Goal: Information Seeking & Learning: Learn about a topic

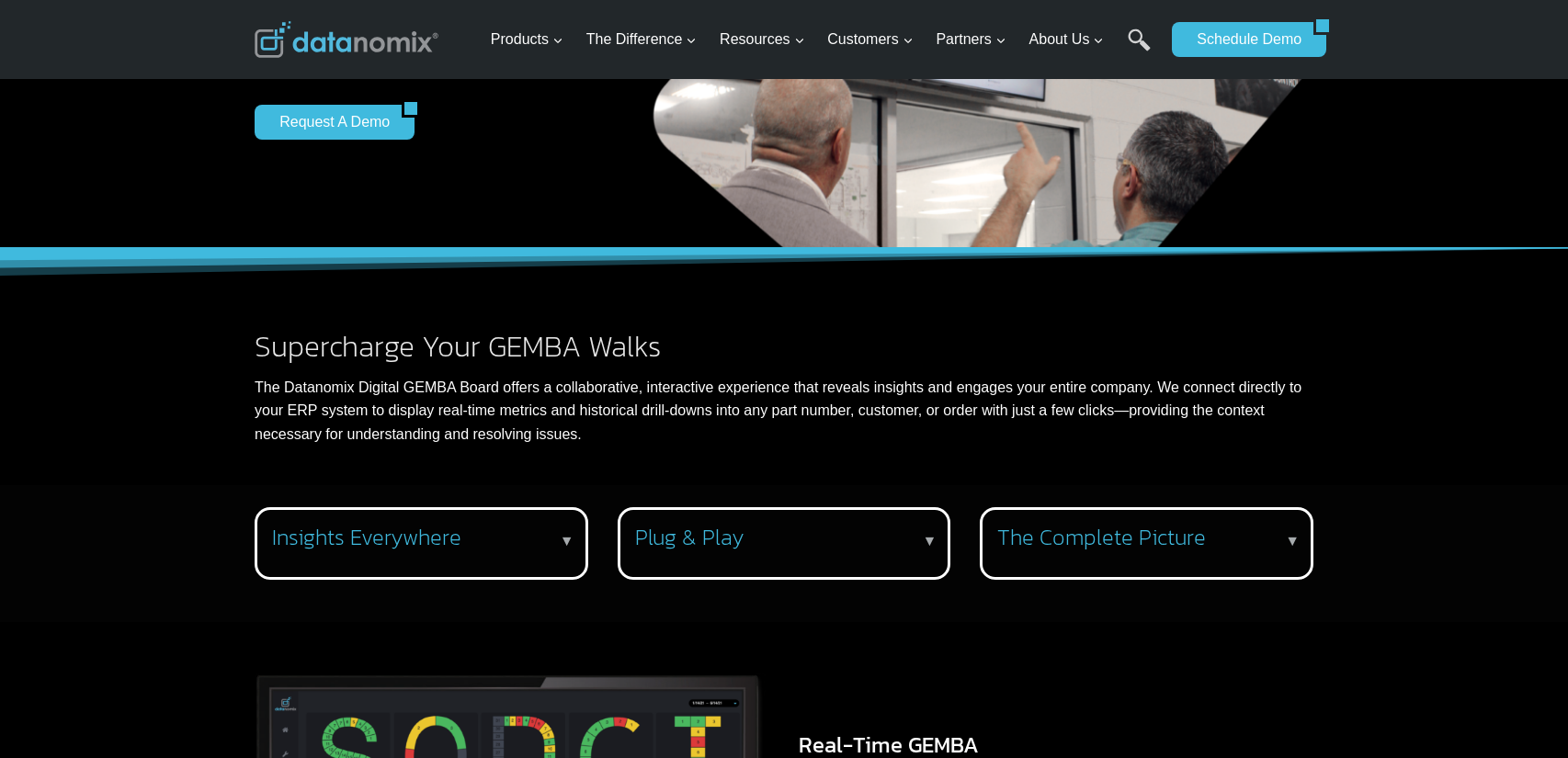
scroll to position [359, 0]
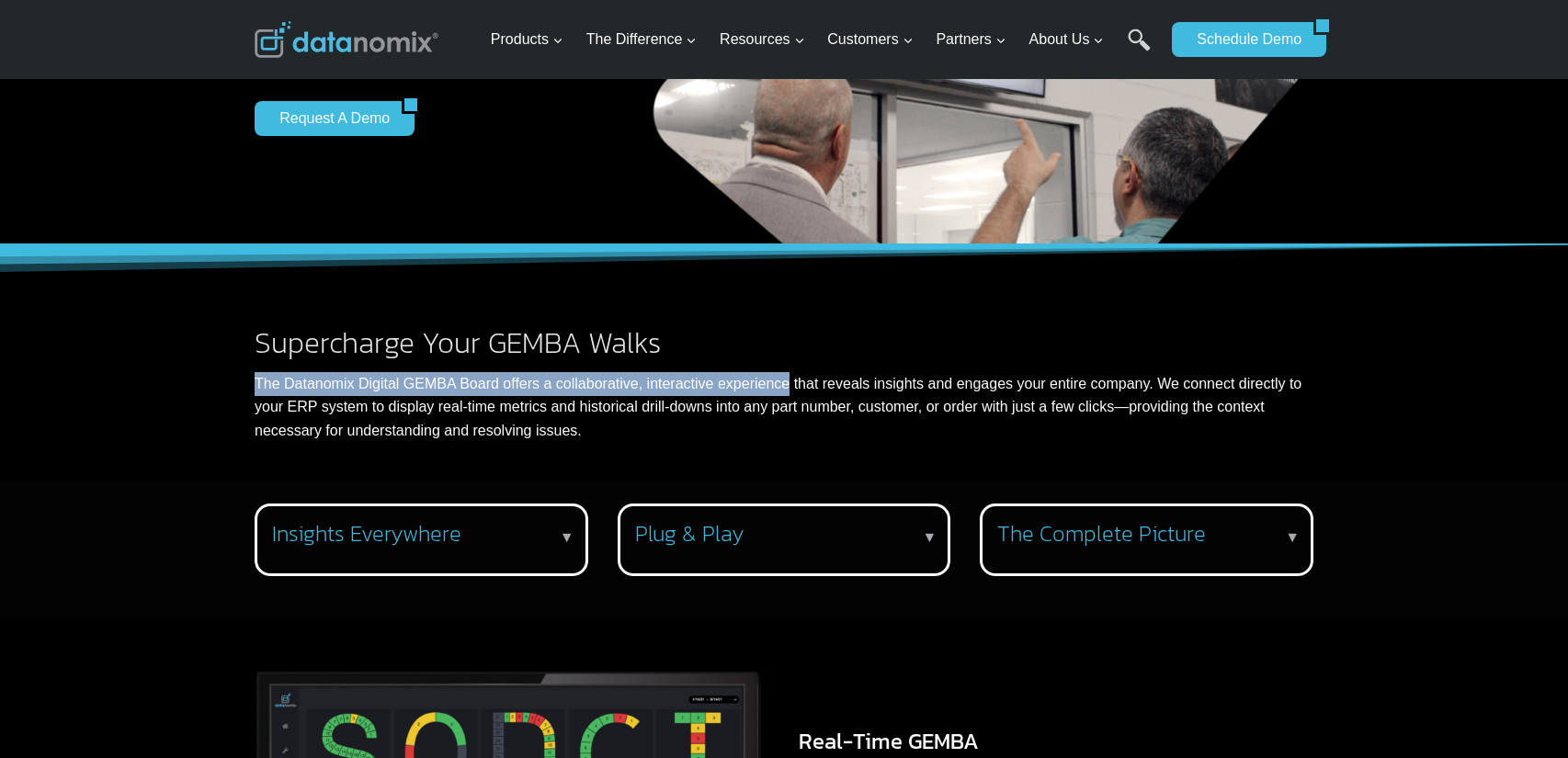
drag, startPoint x: 255, startPoint y: 382, endPoint x: 785, endPoint y: 378, distance: 530.0
click at [785, 378] on p "The Datanomix Digital GEMBA Board offers a collaborative, interactive experienc…" at bounding box center [784, 408] width 1059 height 71
copy p "The Datanomix Digital GEMBA Board offers a collaborative, interactive experience"
click at [168, 378] on div "Supercharge Your GEMBA Walks The Datanomix Digital GEMBA Board offers a collabo…" at bounding box center [784, 363] width 1568 height 238
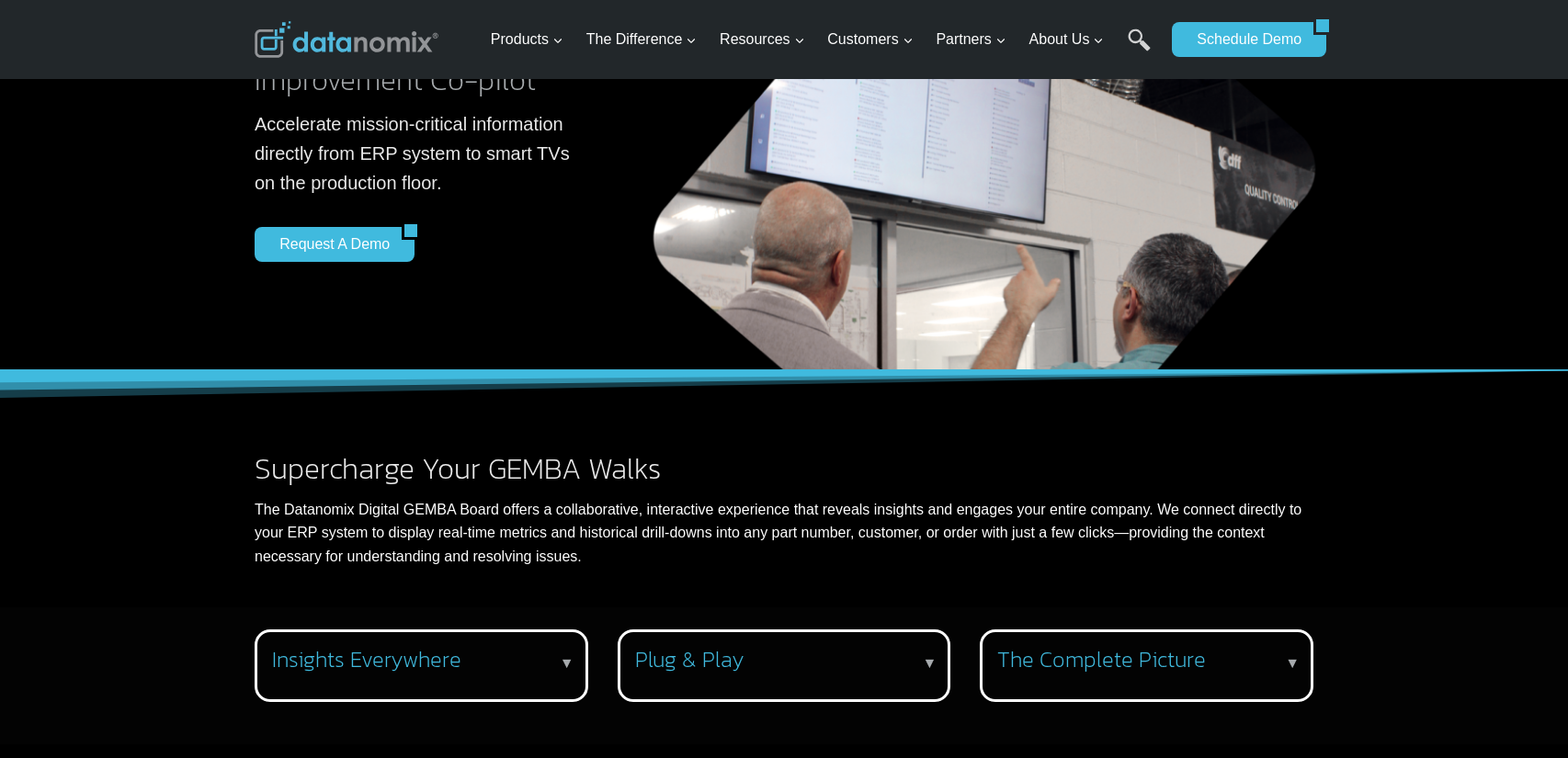
scroll to position [239, 0]
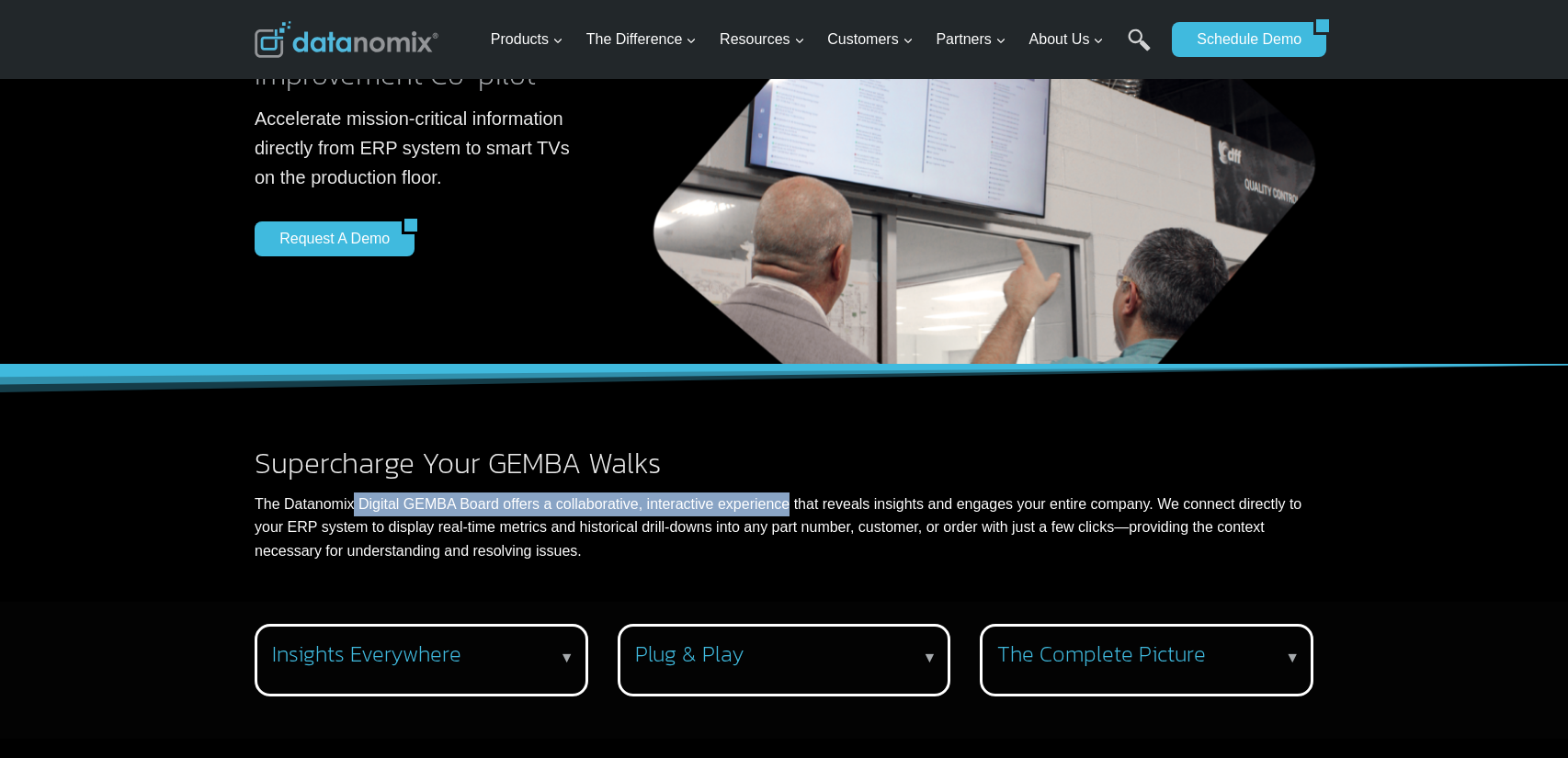
drag, startPoint x: 355, startPoint y: 505, endPoint x: 784, endPoint y: 497, distance: 429.1
click at [784, 497] on p "The Datanomix Digital GEMBA Board offers a collaborative, interactive experienc…" at bounding box center [784, 528] width 1059 height 71
copy p "Digital GEMBA Board offers a collaborative, interactive experience"
click at [382, 510] on p "The Datanomix Digital GEMBA Board offers a collaborative, interactive experienc…" at bounding box center [784, 528] width 1059 height 71
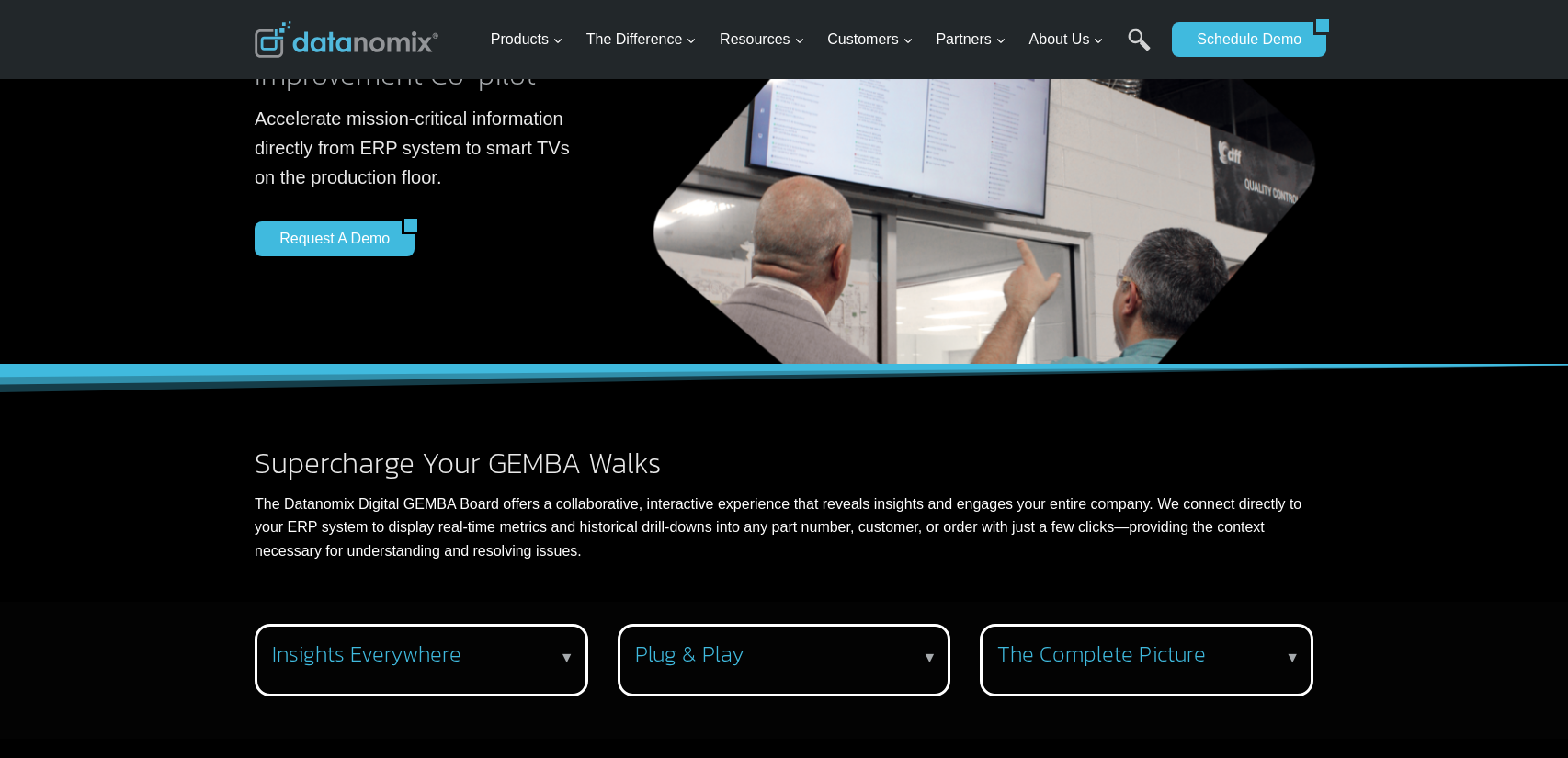
click at [382, 510] on p "The Datanomix Digital GEMBA Board offers a collaborative, interactive experienc…" at bounding box center [784, 528] width 1059 height 71
click at [196, 480] on div "Supercharge Your GEMBA Walks The Datanomix Digital GEMBA Board offers a collabo…" at bounding box center [784, 483] width 1568 height 238
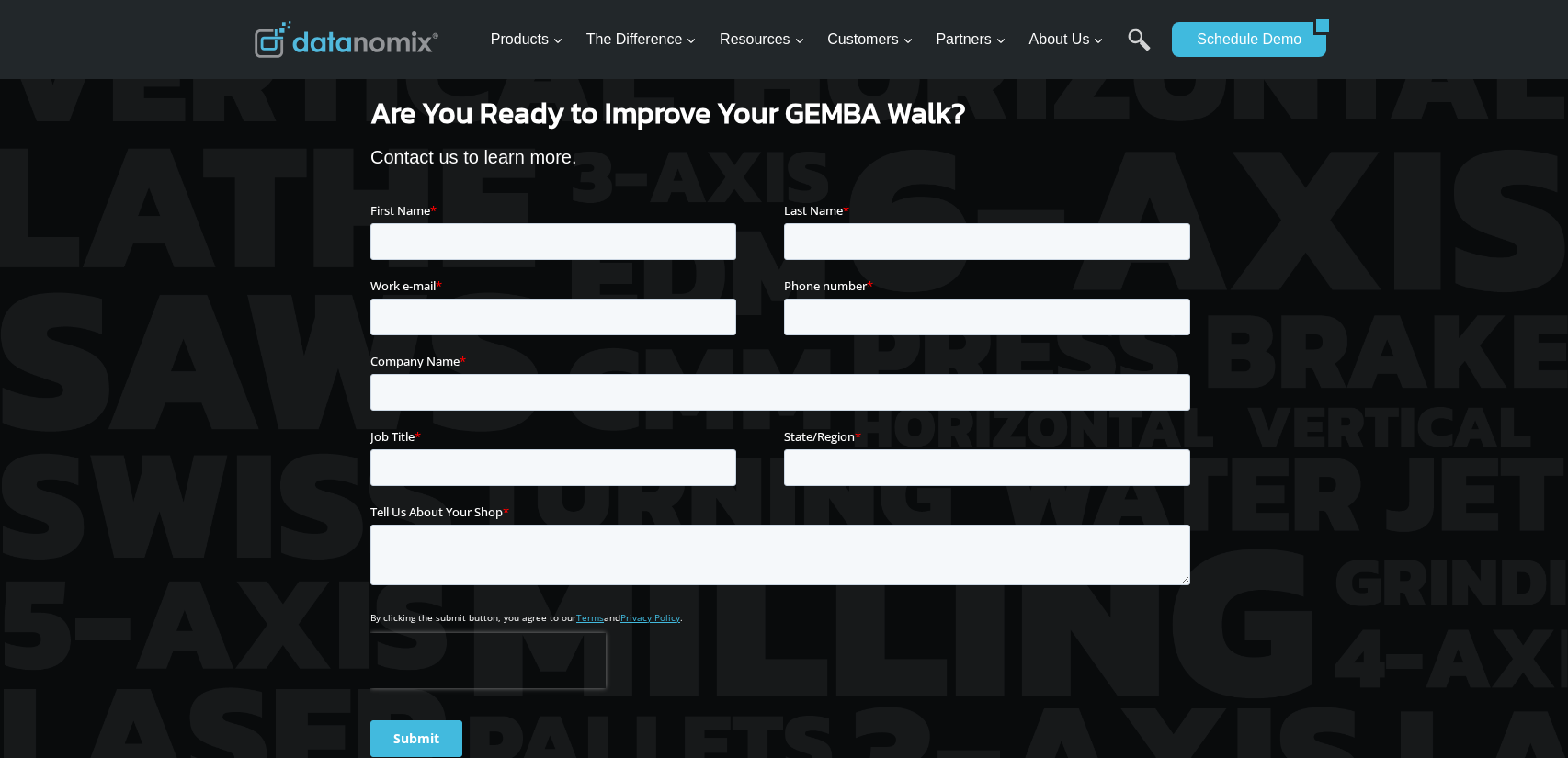
scroll to position [2088, 0]
